Goal: Task Accomplishment & Management: Use online tool/utility

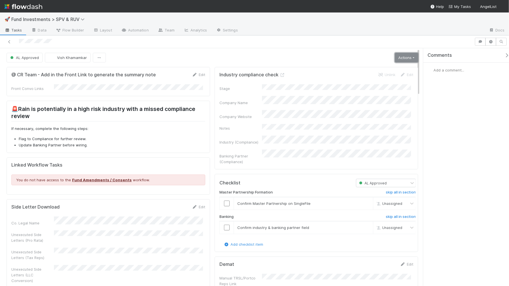
click at [400, 56] on link "Actions" at bounding box center [406, 58] width 23 height 10
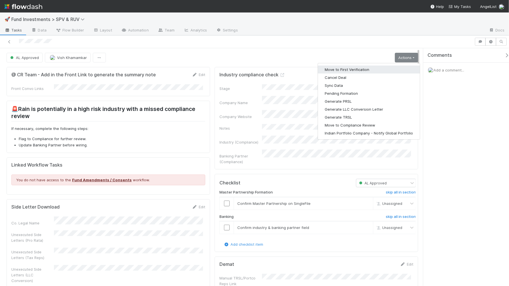
click at [370, 71] on button "Move to First Verification" at bounding box center [369, 70] width 102 height 8
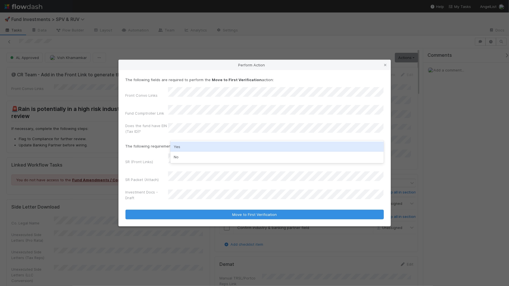
click at [202, 146] on div "Yes" at bounding box center [277, 147] width 214 height 10
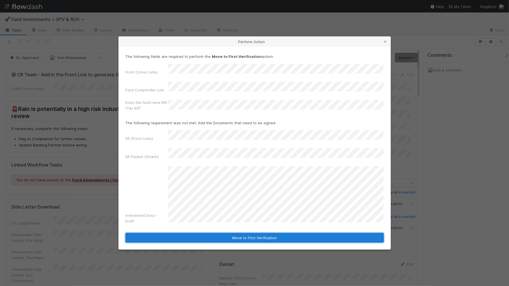
click at [266, 233] on button "Move to First Verification" at bounding box center [255, 238] width 259 height 10
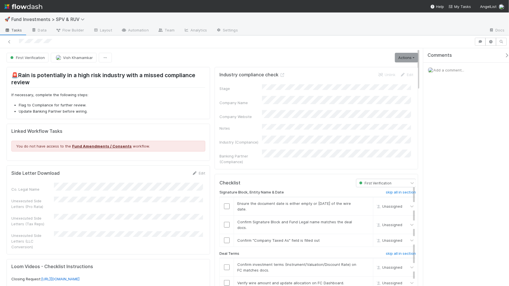
click at [387, 59] on div "First Verification [PERSON_NAME] Actions Move to Second Verification Cancel Dea…" at bounding box center [213, 58] width 412 height 10
click at [410, 58] on link "Actions" at bounding box center [406, 58] width 23 height 10
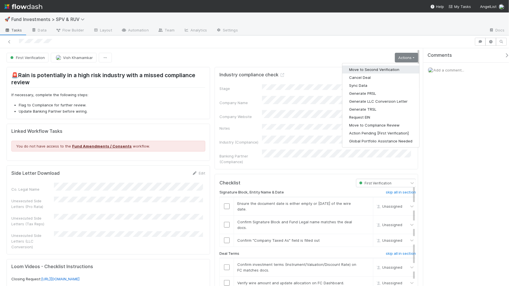
click at [379, 70] on button "Move to Second Verification" at bounding box center [381, 70] width 77 height 8
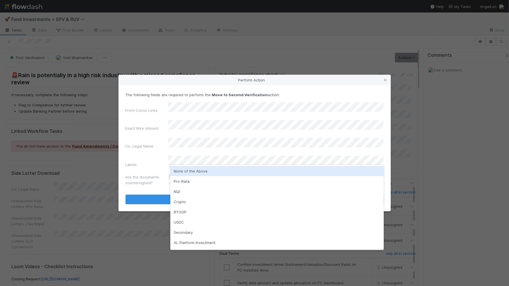
click at [207, 174] on div "None of the Above" at bounding box center [277, 171] width 214 height 10
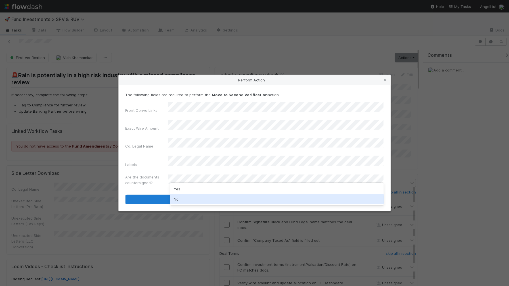
click at [176, 196] on div "No" at bounding box center [277, 199] width 214 height 10
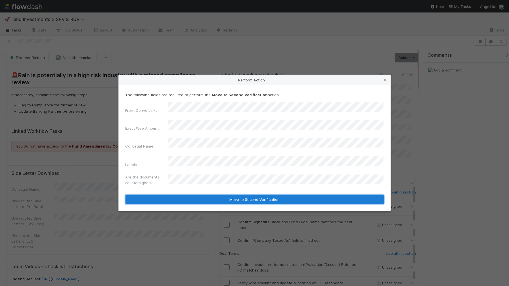
click at [198, 195] on button "Move to Second Verification" at bounding box center [255, 200] width 259 height 10
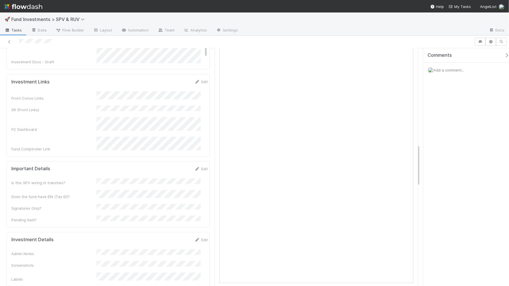
scroll to position [545, 0]
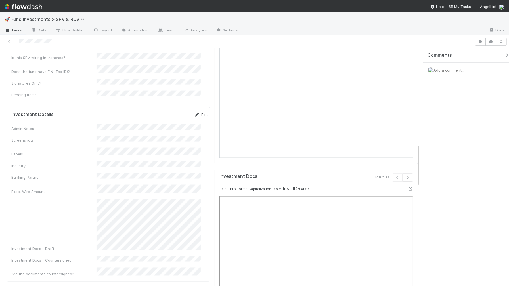
click at [195, 113] on link "Edit" at bounding box center [201, 115] width 13 height 5
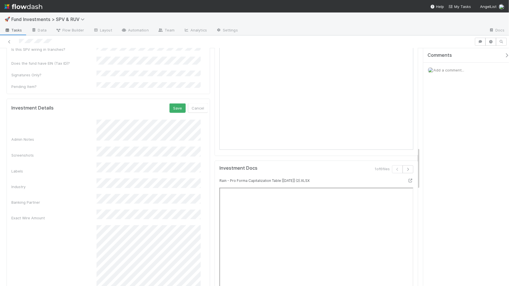
scroll to position [561, 0]
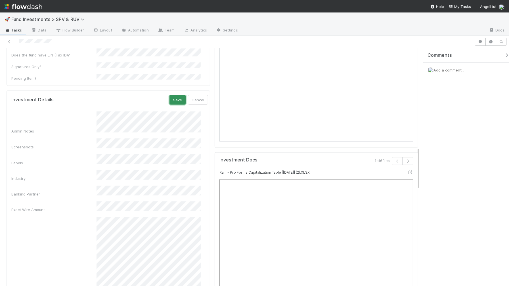
click at [170, 95] on button "Save" at bounding box center [178, 100] width 16 height 10
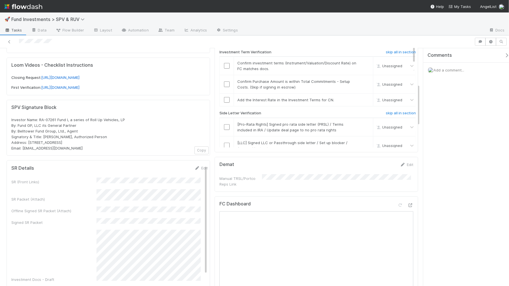
scroll to position [0, 0]
